Goal: Task Accomplishment & Management: Use online tool/utility

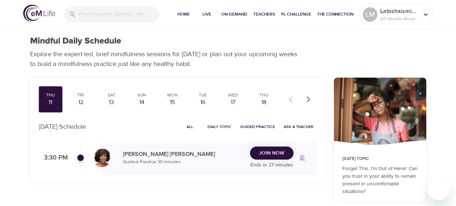
click at [276, 154] on span "Join Now" at bounding box center [271, 153] width 25 height 9
